Goal: Information Seeking & Learning: Learn about a topic

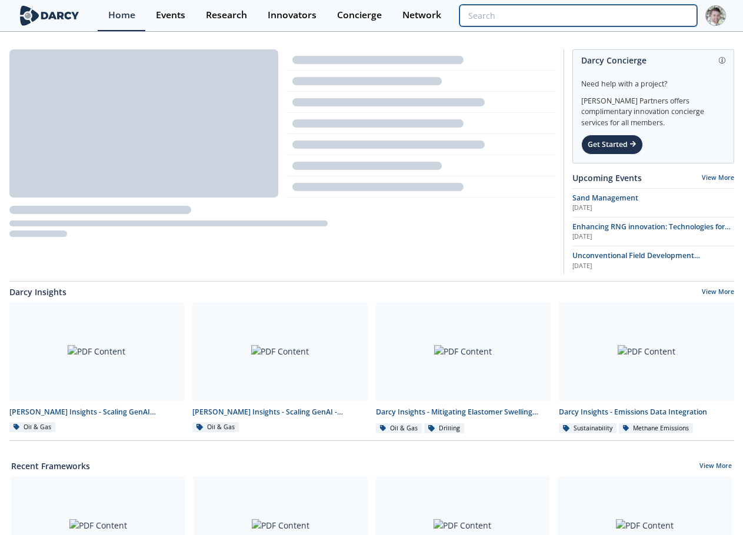
click at [620, 12] on input "search" at bounding box center [577, 16] width 237 height 22
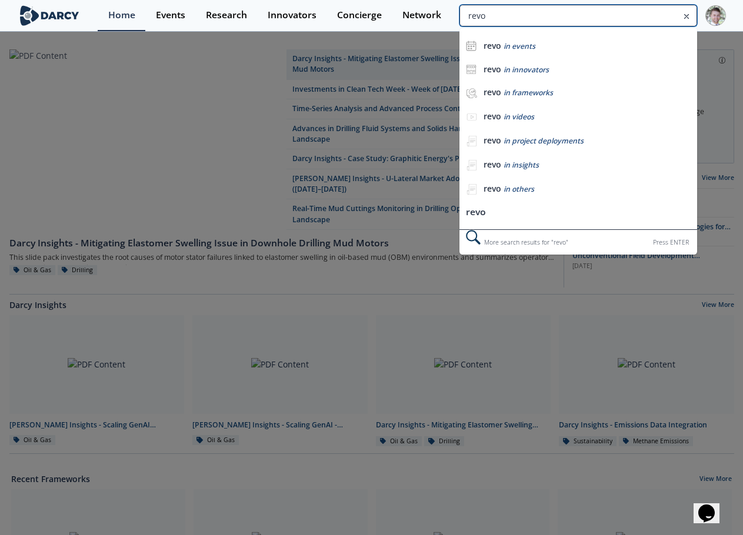
type input "revo"
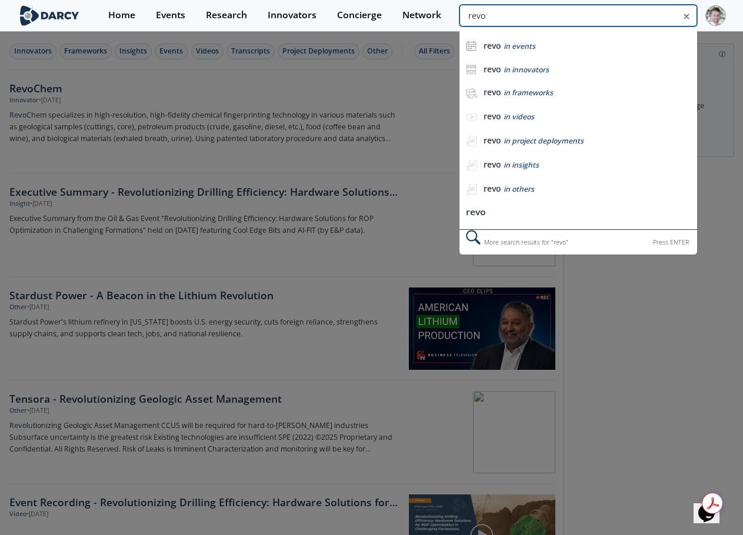
click at [640, 15] on input "revo" at bounding box center [577, 16] width 237 height 22
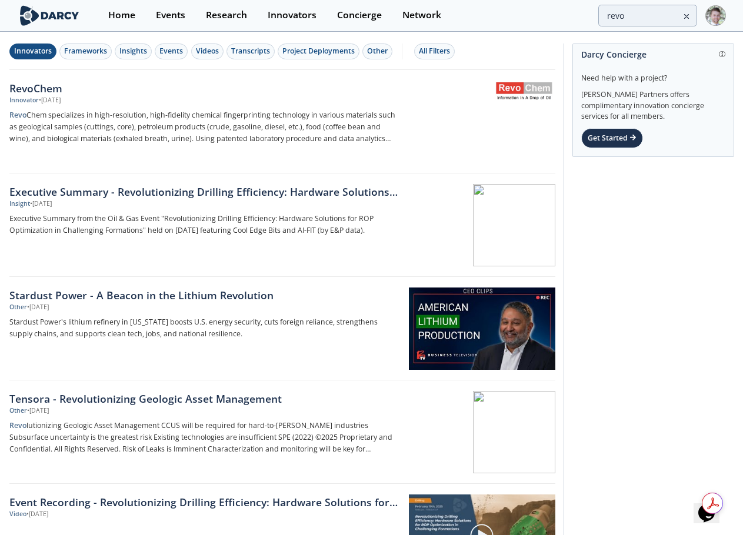
click at [36, 52] on div "Innovators" at bounding box center [33, 51] width 38 height 11
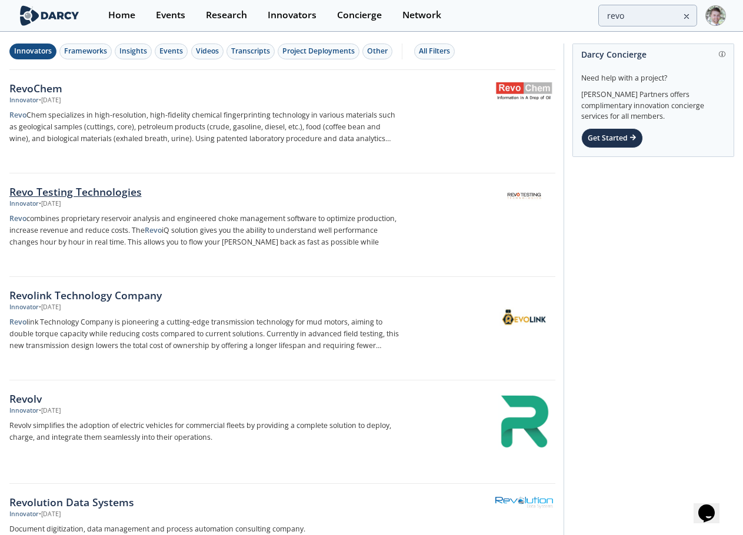
click at [104, 193] on div "Revo Testing Technologies" at bounding box center [203, 191] width 389 height 15
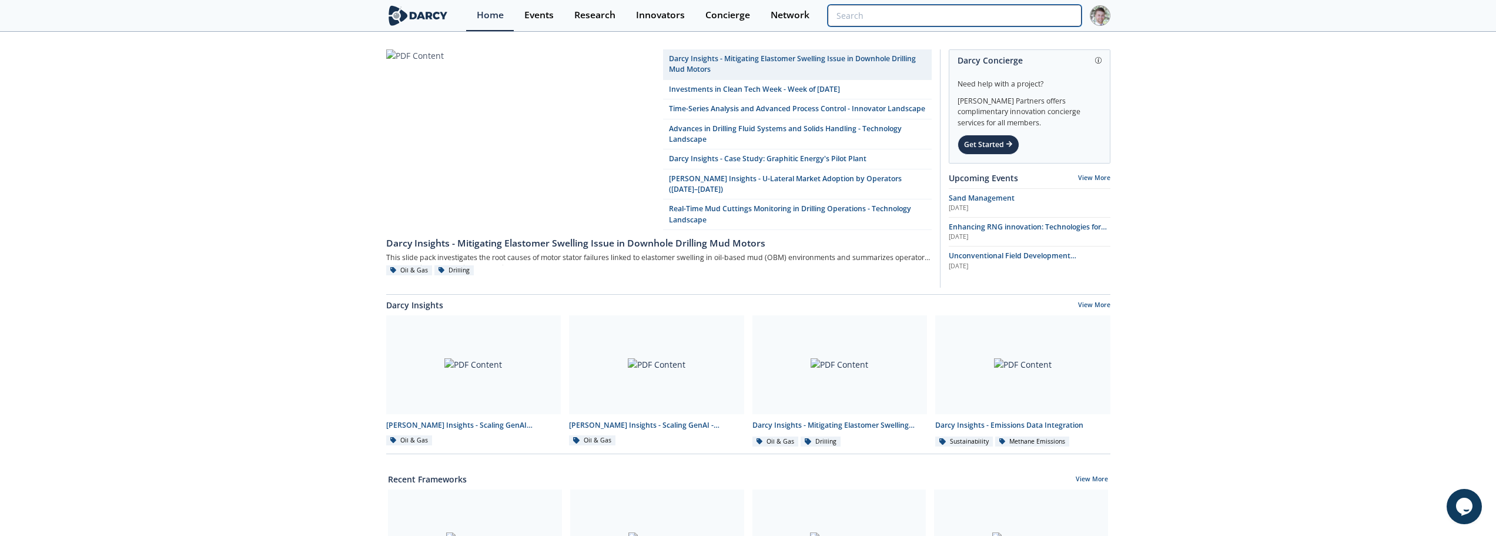
click at [1055, 15] on input "search" at bounding box center [954, 16] width 253 height 22
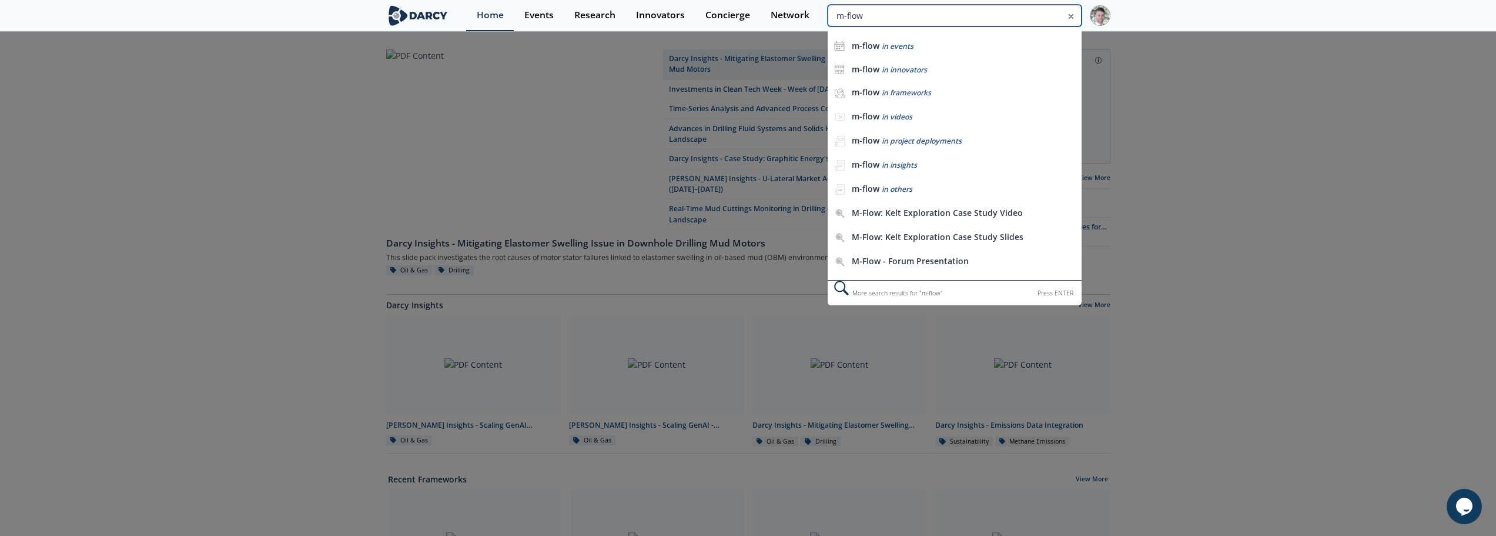
type input "m-flow"
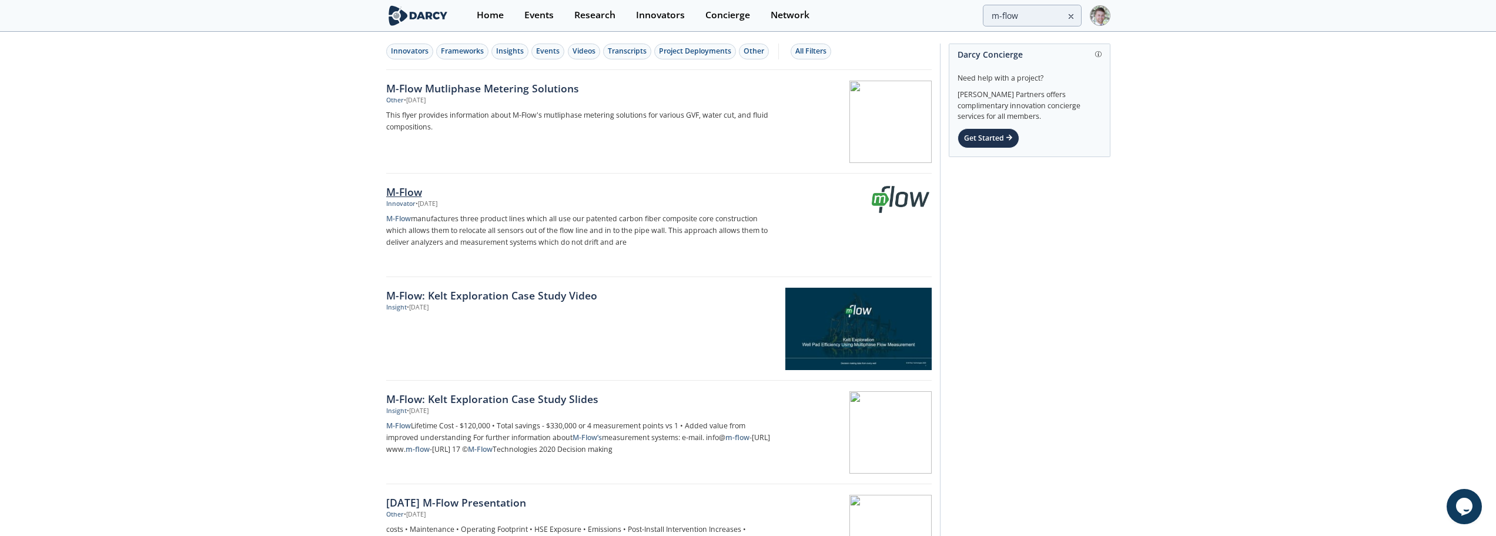
click at [394, 190] on div "M-Flow" at bounding box center [580, 191] width 389 height 15
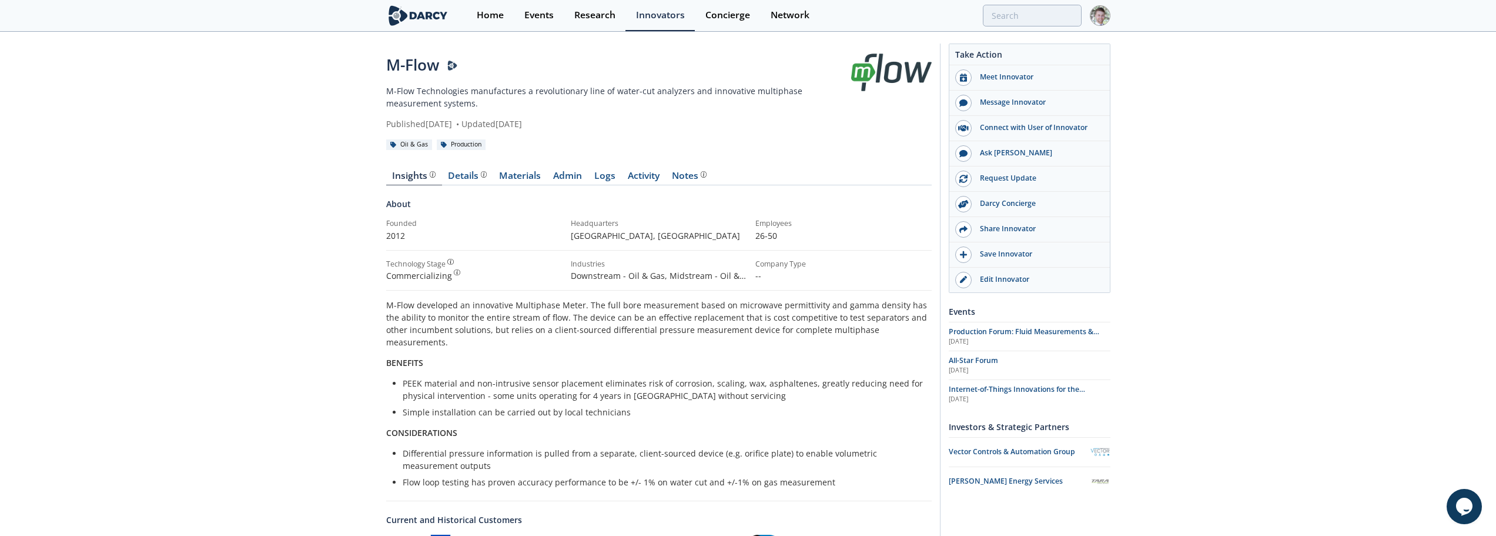
click at [315, 296] on div "M-Flow M-Flow Technologies manufactures a revolutionary line of water-cut analy…" at bounding box center [748, 429] width 1496 height 793
type input "m-flow"
